Goal: Submit feedback/report problem: Submit feedback/report problem

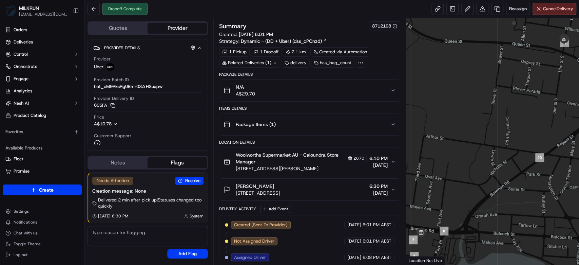
scroll to position [135, 0]
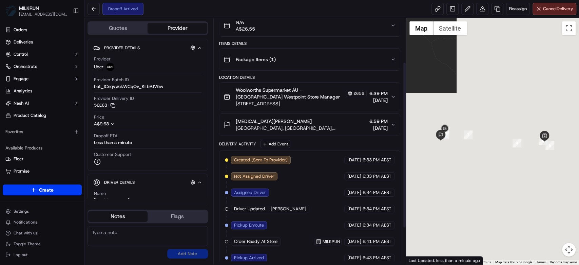
scroll to position [118, 0]
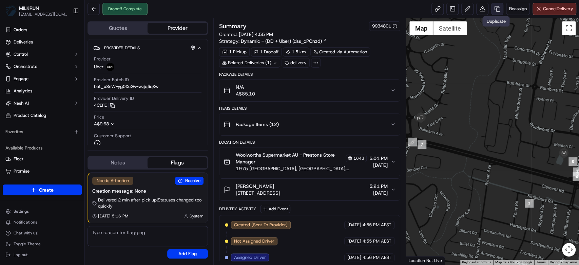
click at [491, 7] on link at bounding box center [497, 9] width 12 height 12
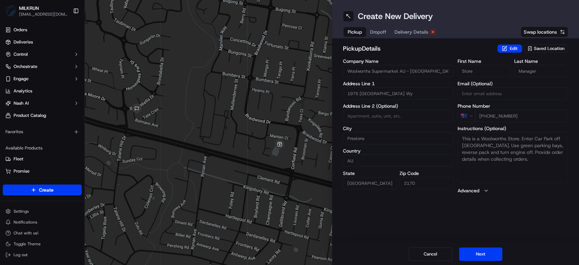
click at [410, 31] on span "Delivery Details" at bounding box center [411, 31] width 34 height 7
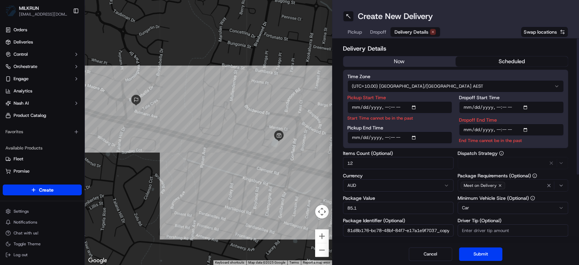
click at [388, 59] on button "now" at bounding box center [399, 61] width 112 height 10
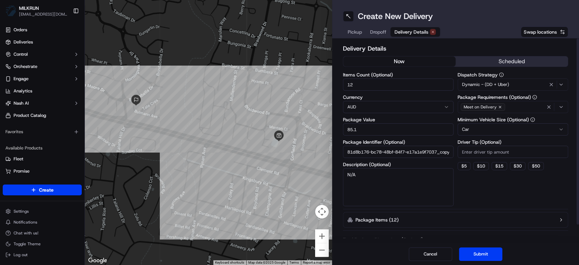
click at [378, 190] on textarea "N/A" at bounding box center [398, 187] width 111 height 38
type textarea "Pick up left behind bags"
click at [485, 250] on button "Submit" at bounding box center [480, 254] width 43 height 14
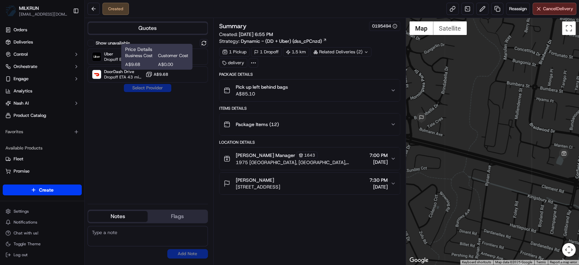
click at [147, 64] on span "A$9.68" at bounding box center [140, 64] width 30 height 6
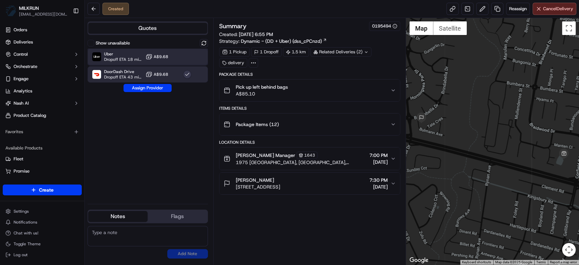
click at [93, 53] on img at bounding box center [96, 56] width 9 height 9
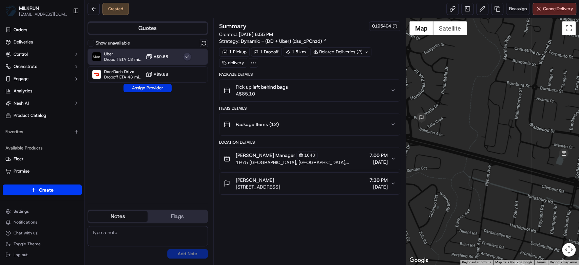
click at [144, 91] on button "Assign Provider" at bounding box center [147, 88] width 48 height 8
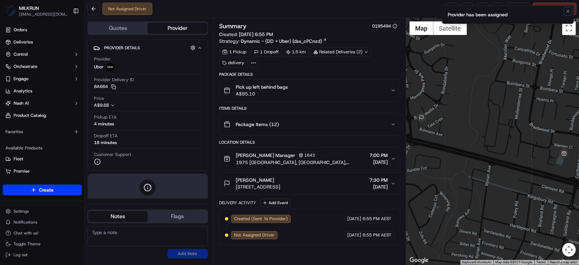
drag, startPoint x: 568, startPoint y: 11, endPoint x: 465, endPoint y: 15, distance: 102.9
click at [567, 11] on icon "Notifications (F8)" at bounding box center [567, 10] width 5 height 5
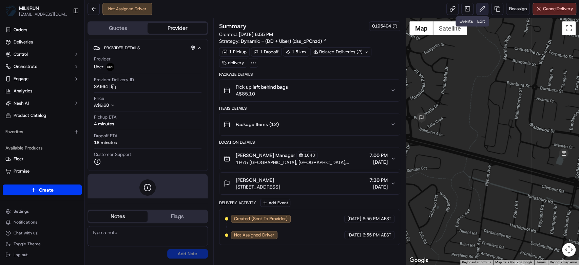
click at [481, 9] on button at bounding box center [482, 9] width 12 height 12
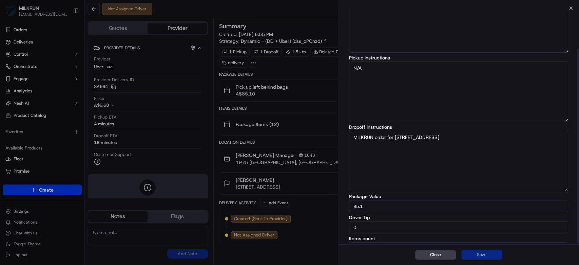
scroll to position [51, 0]
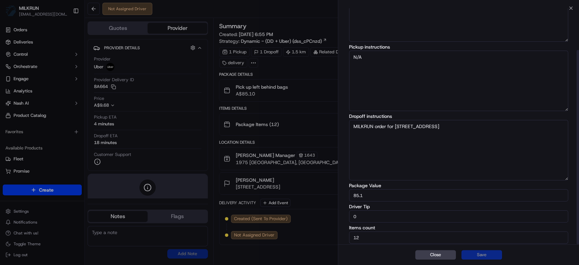
drag, startPoint x: 401, startPoint y: 210, endPoint x: 323, endPoint y: 214, distance: 77.8
click at [324, 214] on body "MILKRUN mtranluong@woolworths.com.au Toggle Sidebar Orders Deliveries Control O…" at bounding box center [289, 132] width 579 height 265
type input "5"
click at [480, 256] on button "Save" at bounding box center [481, 254] width 41 height 9
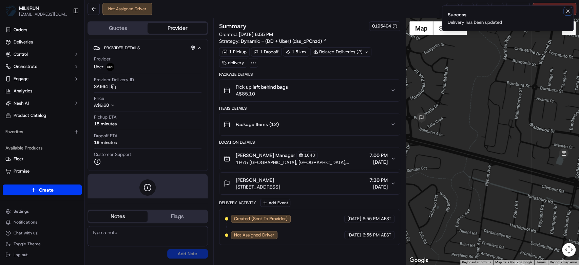
click at [568, 11] on icon "Notifications (F8)" at bounding box center [567, 10] width 5 height 5
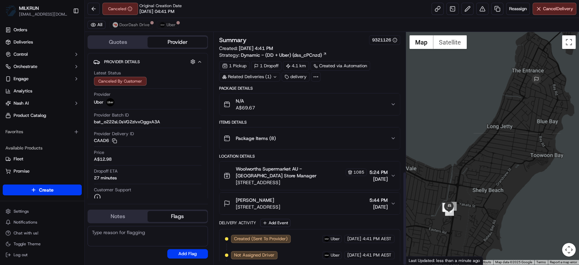
scroll to position [343, 0]
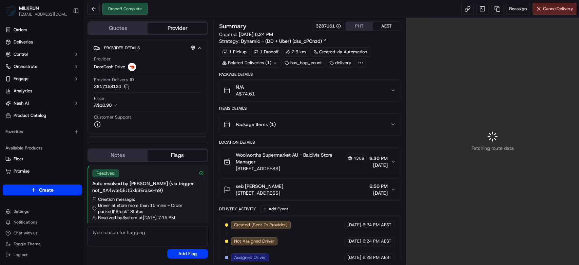
scroll to position [65, 0]
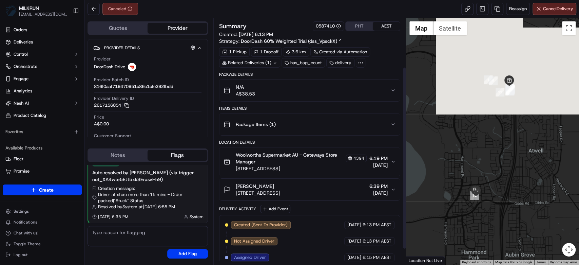
scroll to position [86, 0]
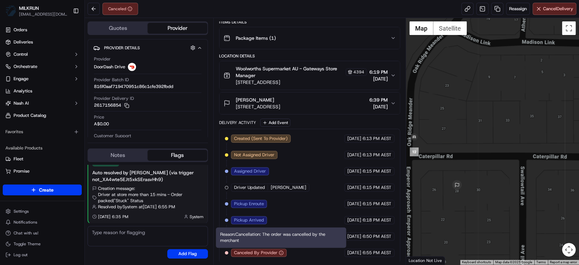
click at [280, 253] on circle "button" at bounding box center [281, 252] width 4 height 4
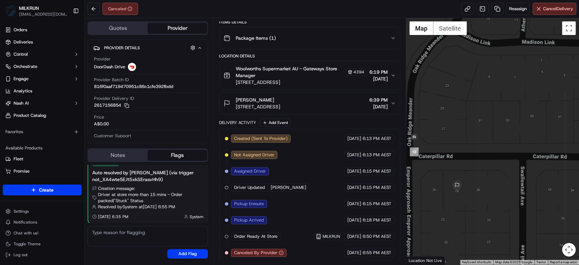
click at [282, 250] on icon "button" at bounding box center [281, 252] width 5 height 5
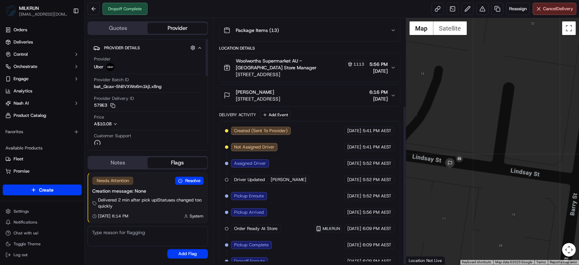
scroll to position [135, 0]
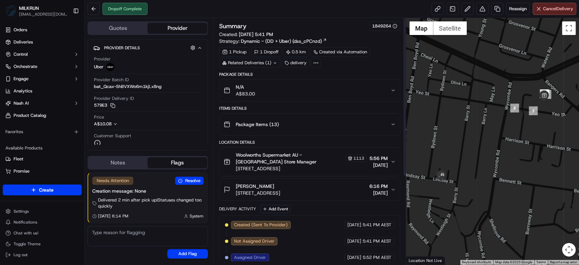
click at [276, 95] on div "N/A A$83.00" at bounding box center [307, 90] width 167 height 14
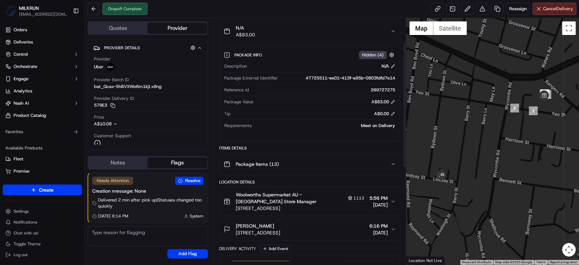
scroll to position [45, 0]
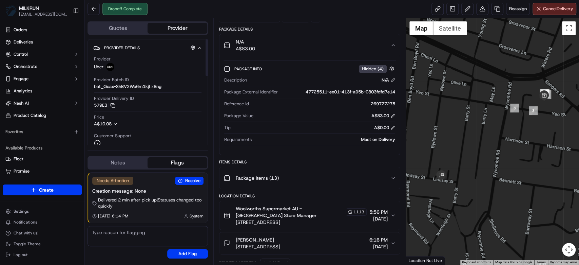
click at [148, 79] on div "Provider Batch ID bat_Qcax-ShBVXWo6m1kjLx8ng" at bounding box center [148, 83] width 108 height 13
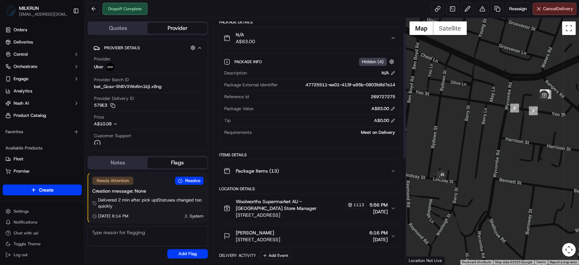
scroll to position [0, 0]
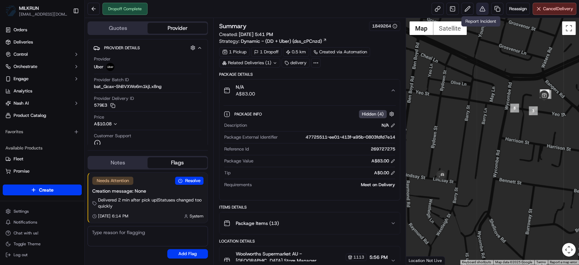
click at [478, 8] on button at bounding box center [482, 9] width 12 height 12
click at [485, 12] on button at bounding box center [482, 9] width 12 height 12
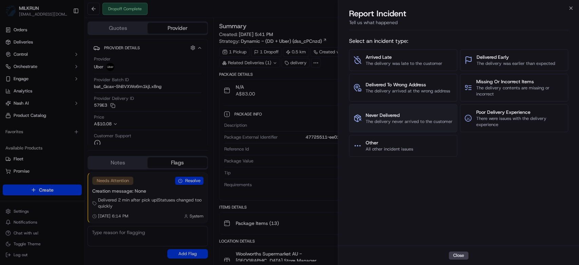
click at [405, 120] on span "The delivery never arrived to the customer" at bounding box center [409, 121] width 87 height 6
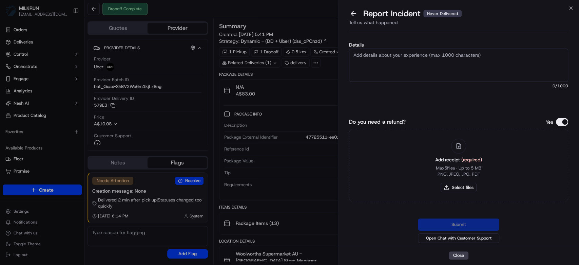
click at [424, 60] on textarea "Details" at bounding box center [458, 65] width 219 height 33
type textarea "Hi team, please issue a refund for the order, driver has not followed the deliv…"
click at [464, 190] on button "Select files" at bounding box center [459, 186] width 36 height 9
type input "C:\fakepath\elisa.png"
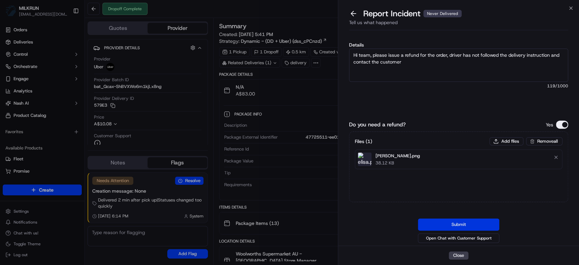
click at [467, 224] on button "Submit" at bounding box center [458, 224] width 81 height 12
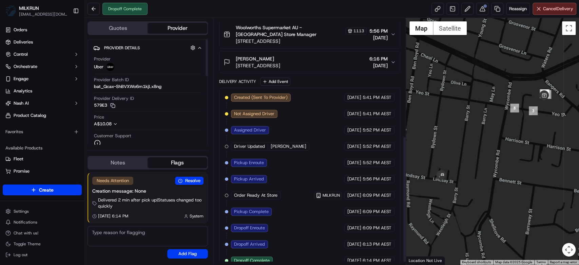
scroll to position [233, 0]
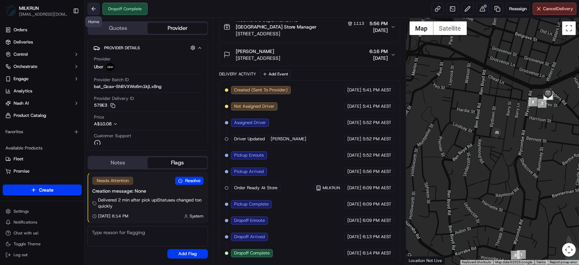
drag, startPoint x: 95, startPoint y: 9, endPoint x: 98, endPoint y: 6, distance: 4.6
click at [98, 6] on button at bounding box center [94, 9] width 12 height 12
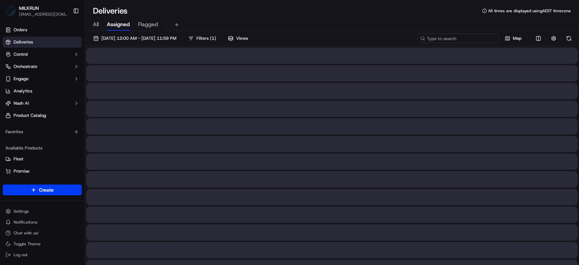
click at [464, 38] on input at bounding box center [458, 38] width 81 height 9
paste input "a71dd3ef-15ad-4108-9546-960fc7cc652c"
type input "a71dd3ef-15ad-4108-9546-960fc7cc652c"
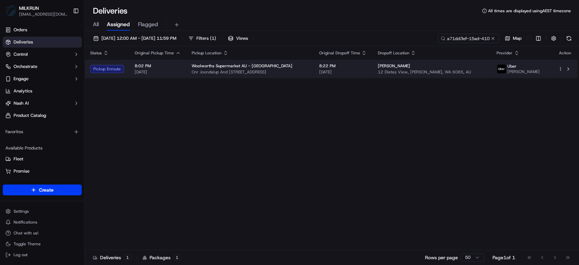
click at [462, 76] on td "David Wallace 12 Dietes View, Sinagra, WA 6065, AU" at bounding box center [431, 69] width 119 height 18
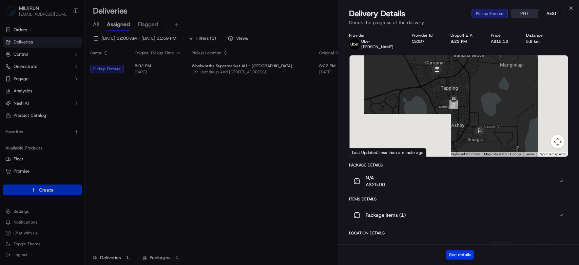
click at [462, 253] on button "See details" at bounding box center [460, 254] width 28 height 9
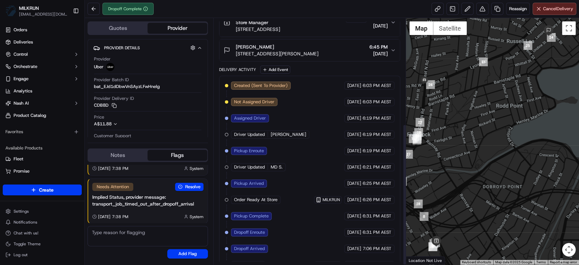
scroll to position [183, 0]
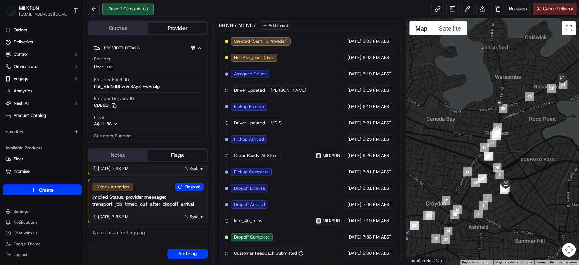
drag, startPoint x: 431, startPoint y: 103, endPoint x: 483, endPoint y: 111, distance: 52.1
click at [483, 111] on div at bounding box center [492, 141] width 173 height 246
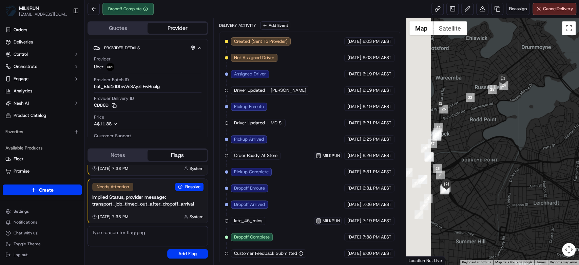
drag, startPoint x: 484, startPoint y: 92, endPoint x: 512, endPoint y: 90, distance: 27.9
click at [512, 90] on div at bounding box center [492, 141] width 173 height 246
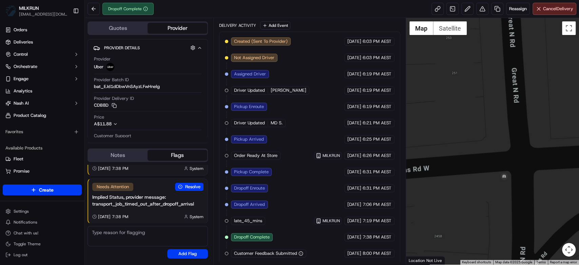
drag, startPoint x: 523, startPoint y: 218, endPoint x: 544, endPoint y: 91, distance: 129.5
click at [546, 87] on div at bounding box center [492, 141] width 173 height 246
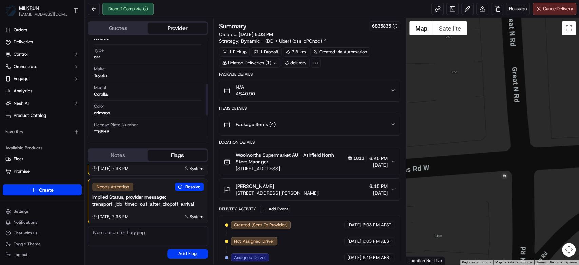
scroll to position [206, 0]
click at [92, 4] on button at bounding box center [94, 9] width 12 height 12
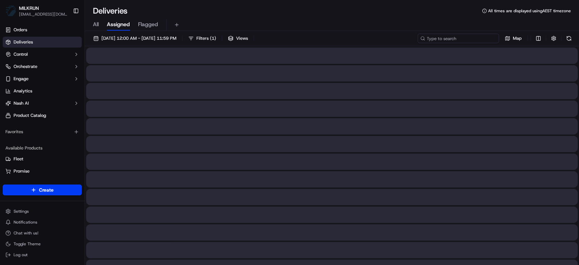
click at [459, 38] on input at bounding box center [458, 38] width 81 height 9
paste input "[PERSON_NAME]"
type input "[PERSON_NAME]"
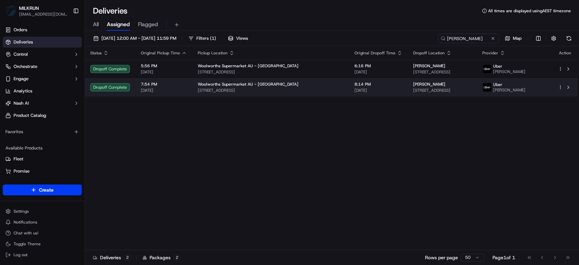
click at [427, 88] on span "[STREET_ADDRESS]" at bounding box center [442, 90] width 58 height 5
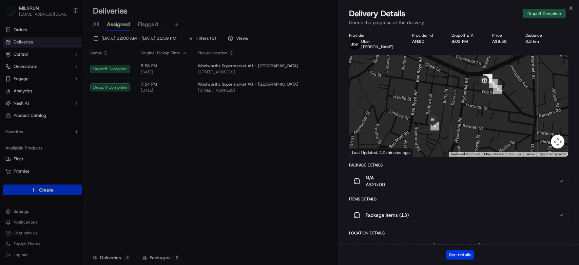
click at [460, 252] on button "See details" at bounding box center [460, 254] width 28 height 9
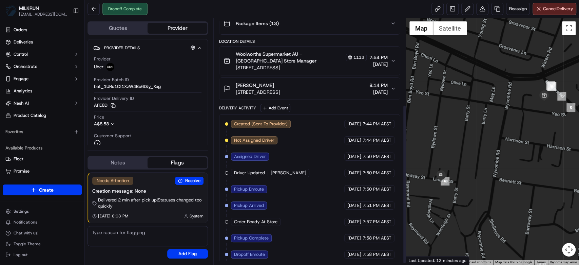
scroll to position [135, 0]
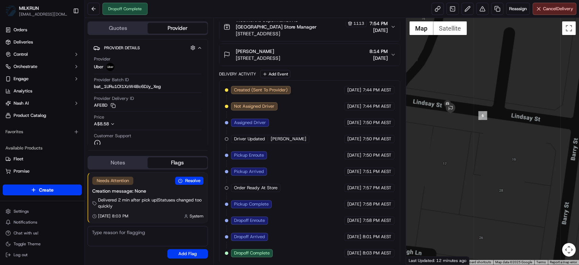
click at [505, 144] on div at bounding box center [492, 141] width 173 height 246
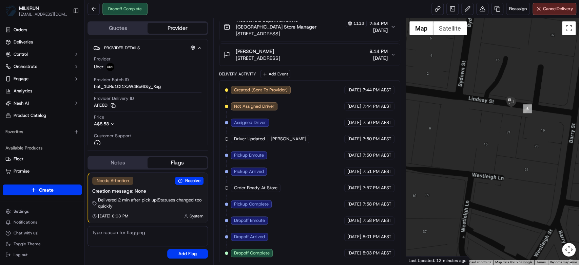
drag, startPoint x: 524, startPoint y: 80, endPoint x: 578, endPoint y: 80, distance: 53.9
click at [578, 80] on div at bounding box center [492, 141] width 173 height 246
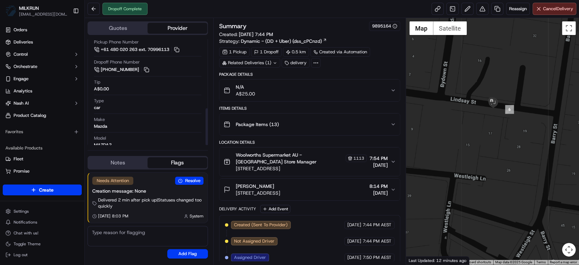
scroll to position [198, 0]
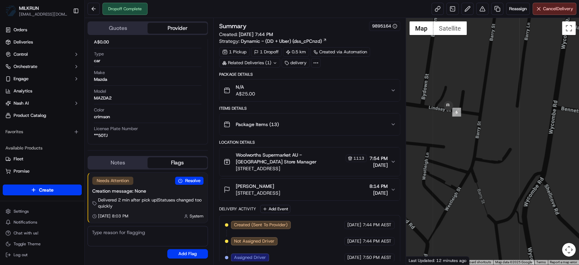
click at [293, 92] on div "N/A A$25.00" at bounding box center [307, 90] width 167 height 14
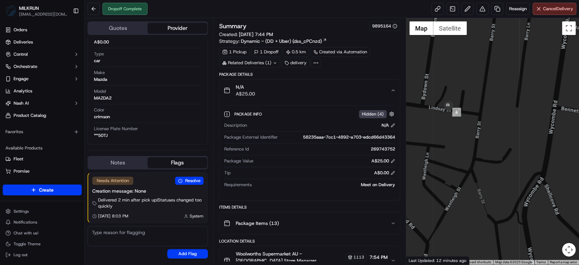
drag, startPoint x: 293, startPoint y: 92, endPoint x: 296, endPoint y: 90, distance: 3.5
click at [293, 91] on div "N/A A$25.00" at bounding box center [307, 90] width 167 height 14
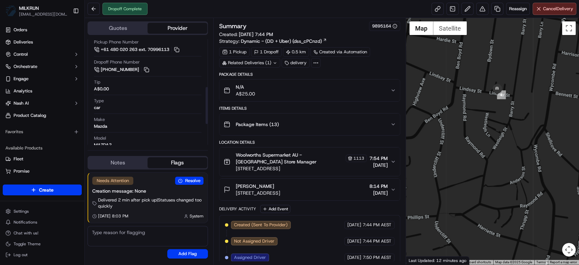
scroll to position [108, 0]
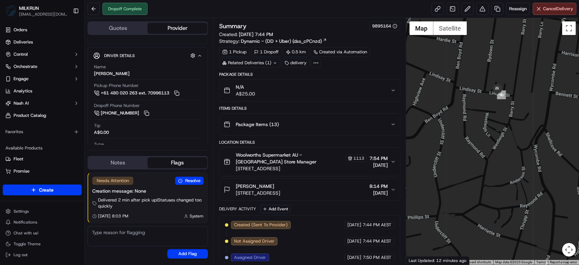
click at [247, 183] on span "Elisa Evans" at bounding box center [255, 185] width 38 height 7
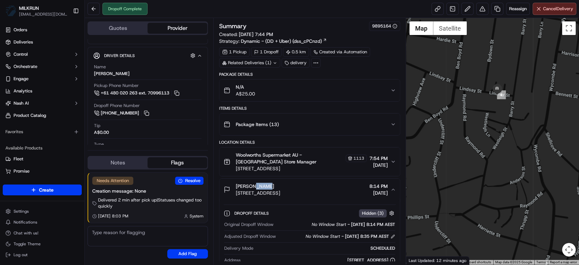
click at [247, 183] on span "Elisa Evans" at bounding box center [255, 185] width 38 height 7
copy span "Elisa Evans"
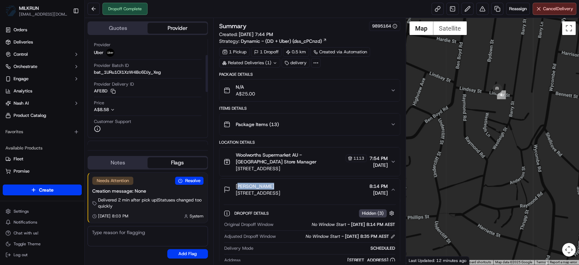
scroll to position [0, 0]
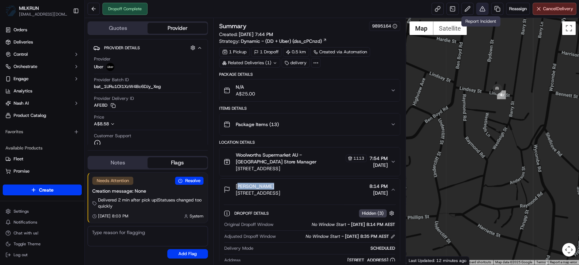
click at [476, 8] on button at bounding box center [482, 9] width 12 height 12
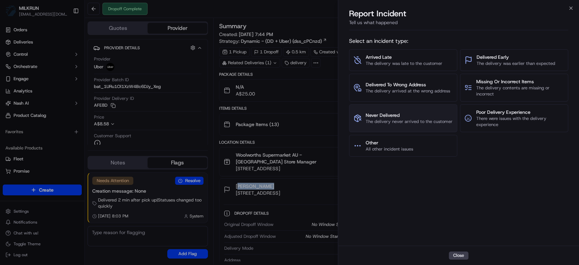
click at [402, 112] on span "Never Delivered" at bounding box center [409, 115] width 87 height 7
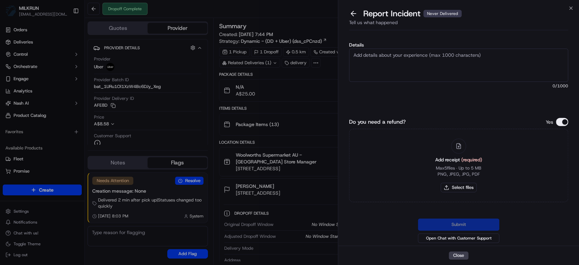
click at [432, 66] on textarea "Details" at bounding box center [458, 65] width 219 height 33
type textarea "Hi team, please issue a refund for this order, driver has not contacted driver …"
click at [467, 187] on button "Select files" at bounding box center [459, 186] width 36 height 9
drag, startPoint x: 478, startPoint y: 189, endPoint x: 471, endPoint y: 188, distance: 6.3
click at [478, 189] on div "Add receipt (required) Max 5 files ∙ Up to 5 MB PNG, JPEG, JPG, PDF Select files" at bounding box center [459, 165] width 58 height 62
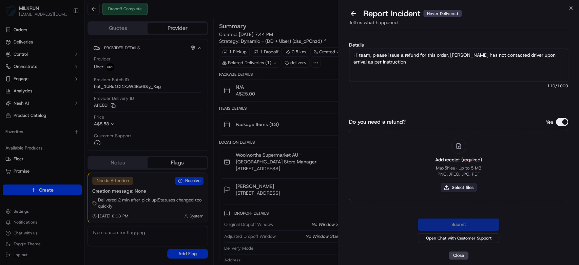
click at [470, 187] on button "Select files" at bounding box center [459, 186] width 36 height 9
type input "C:\fakepath\elisa.png"
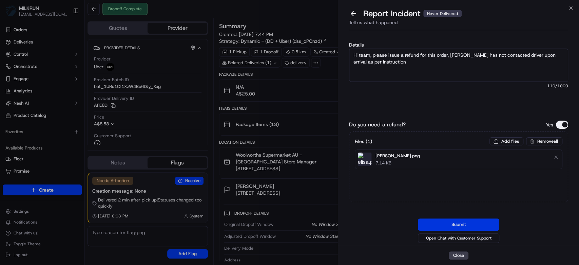
click at [489, 224] on button "Submit" at bounding box center [458, 224] width 81 height 12
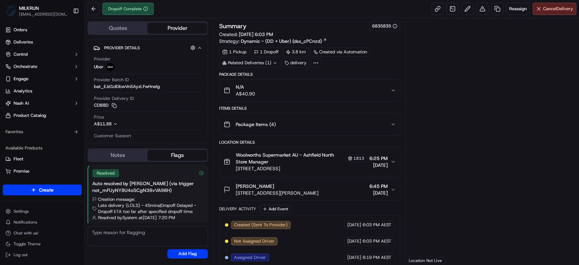
scroll to position [113, 0]
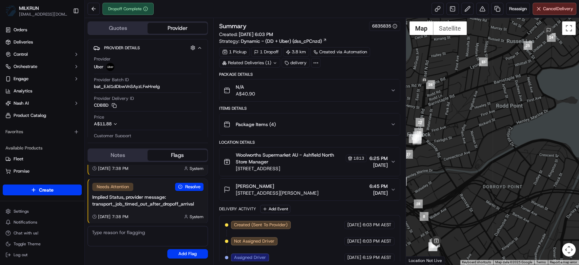
click at [274, 94] on div "N/A A$40.90" at bounding box center [307, 90] width 167 height 14
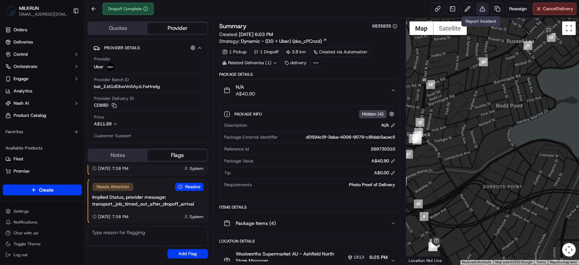
click at [482, 8] on button at bounding box center [482, 9] width 12 height 12
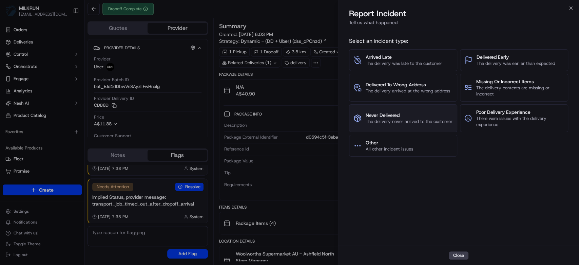
click at [406, 117] on span "Never Delivered" at bounding box center [409, 115] width 87 height 7
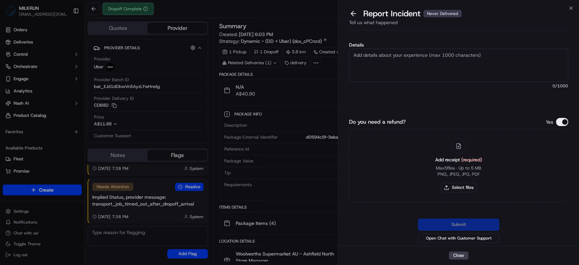
click at [414, 72] on textarea "Details" at bounding box center [458, 65] width 219 height 33
type textarea "Hi team, please issue a refund, driver has gone to the wrong address, no proof …"
click at [463, 189] on button "Select files" at bounding box center [459, 186] width 36 height 9
type input "C:\fakepath\zoe.png"
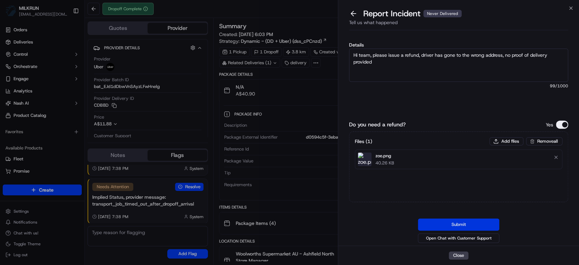
click at [472, 226] on button "Submit" at bounding box center [458, 224] width 81 height 12
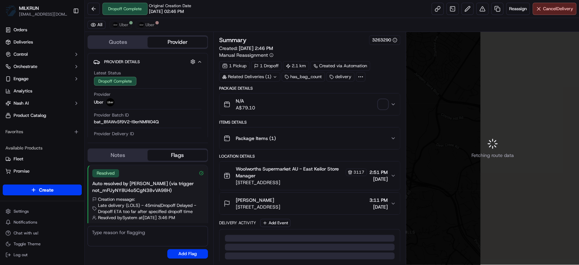
scroll to position [65, 0]
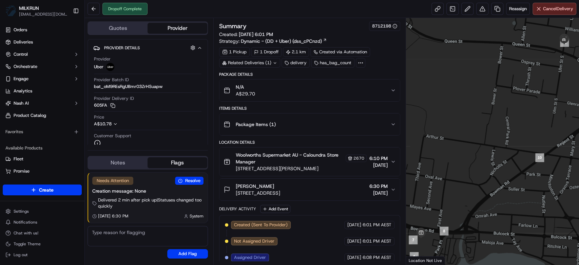
click at [336, 88] on div "N/A A$29.70" at bounding box center [307, 90] width 167 height 14
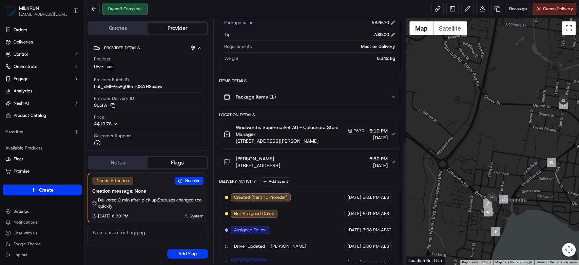
scroll to position [245, 0]
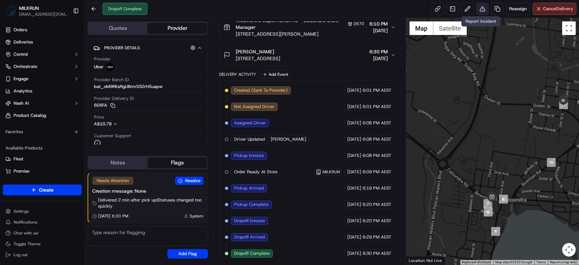
click at [479, 9] on button at bounding box center [482, 9] width 12 height 12
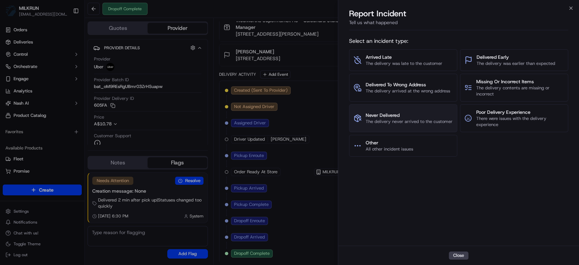
click at [410, 116] on span "Never Delivered" at bounding box center [409, 115] width 87 height 7
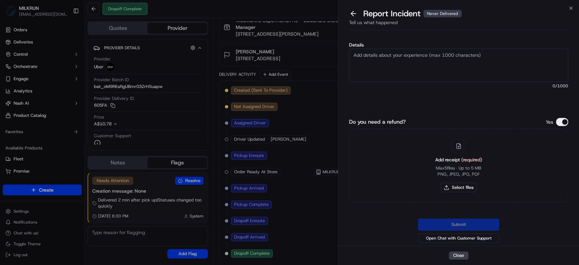
click at [413, 77] on textarea "Details" at bounding box center [458, 65] width 219 height 33
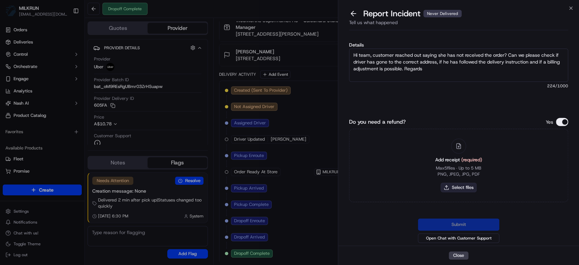
type textarea "Hi team, customer reached out saying she has not received the order? Can we ple…"
click at [457, 191] on button "Select files" at bounding box center [459, 186] width 36 height 9
type input "C:\fakepath\[PERSON_NAME].png"
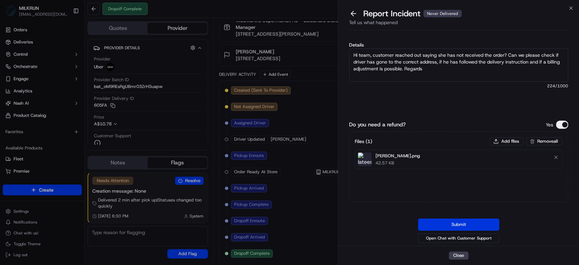
click at [468, 221] on button "Submit" at bounding box center [458, 224] width 81 height 12
